Goal: Information Seeking & Learning: Learn about a topic

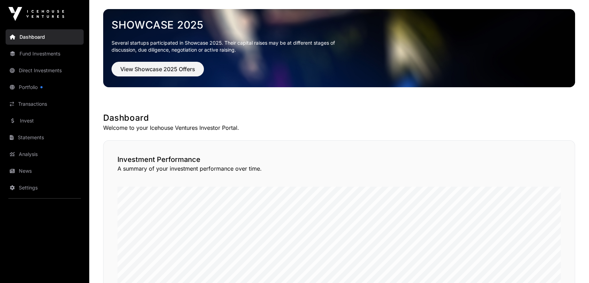
scroll to position [116, 0]
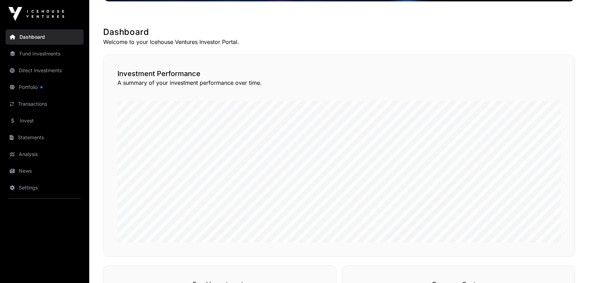
click at [22, 85] on link "Portfolio" at bounding box center [45, 86] width 78 height 15
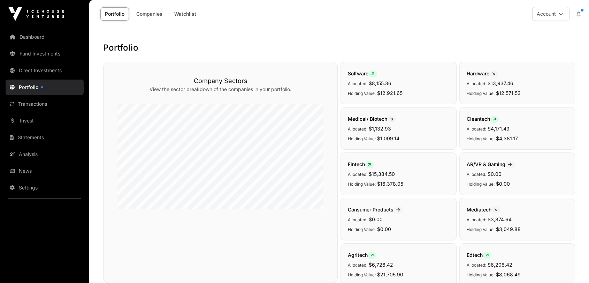
click at [31, 122] on link "Invest" at bounding box center [45, 120] width 78 height 15
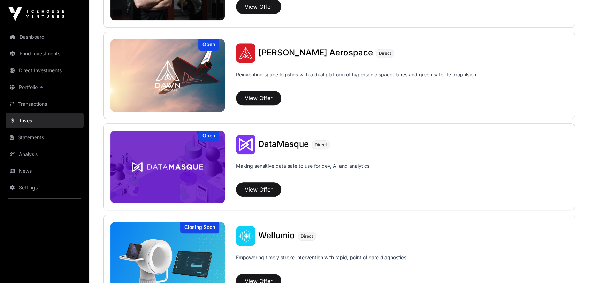
scroll to position [773, 0]
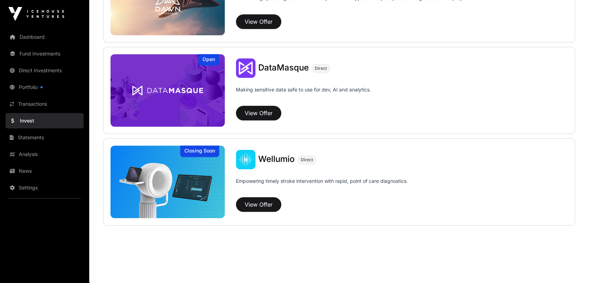
click at [29, 91] on link "Portfolio" at bounding box center [45, 86] width 78 height 15
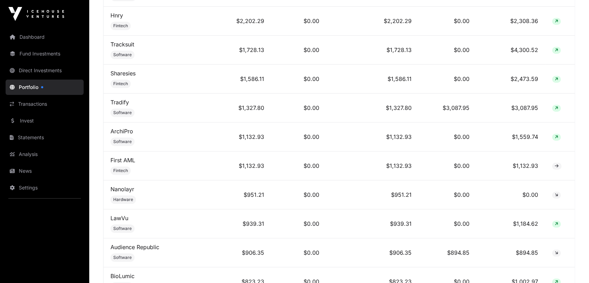
scroll to position [558, 0]
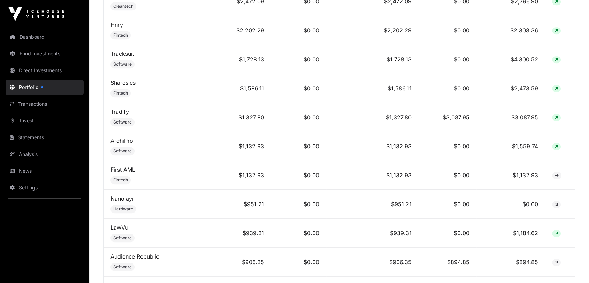
click at [129, 138] on link "ArchiPro" at bounding box center [121, 140] width 23 height 7
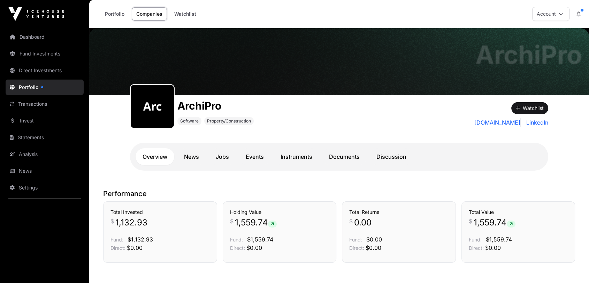
click at [356, 151] on link "Documents" at bounding box center [344, 156] width 45 height 17
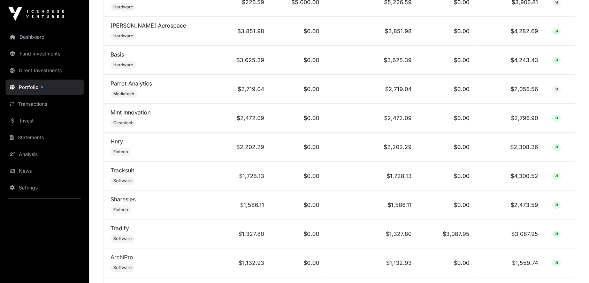
scroll to position [248, 0]
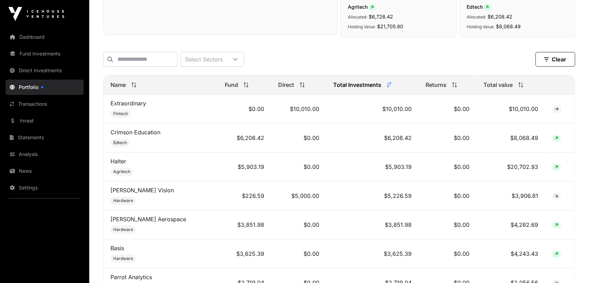
click at [502, 87] on span "Total value" at bounding box center [497, 85] width 29 height 8
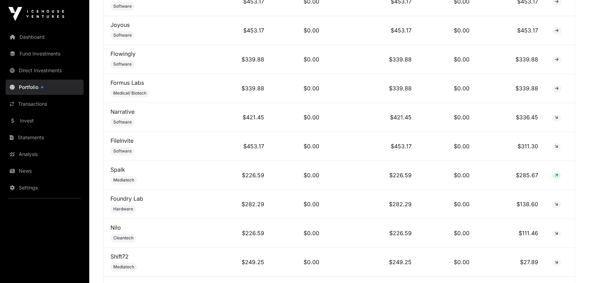
scroll to position [1061, 0]
